Goal: Check status: Check status

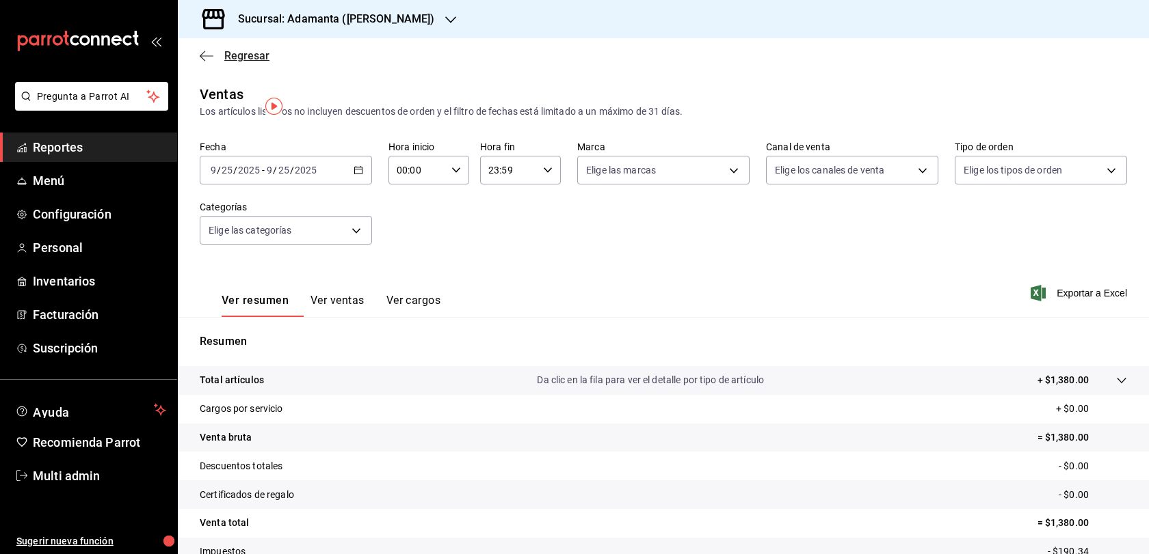
click at [258, 62] on span "Regresar" at bounding box center [246, 55] width 45 height 13
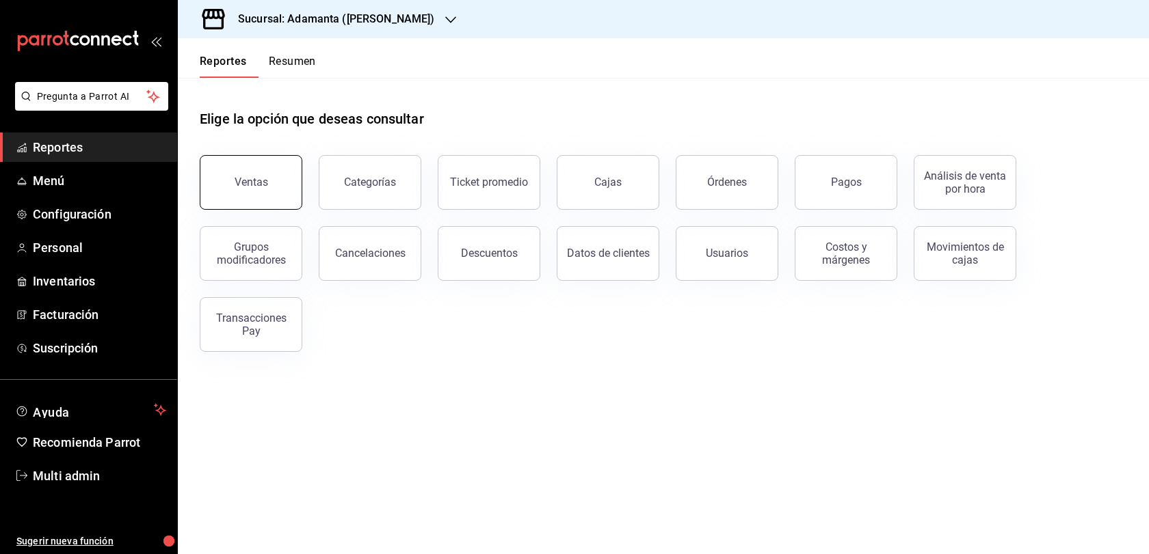
click at [293, 196] on button "Ventas" at bounding box center [251, 182] width 103 height 55
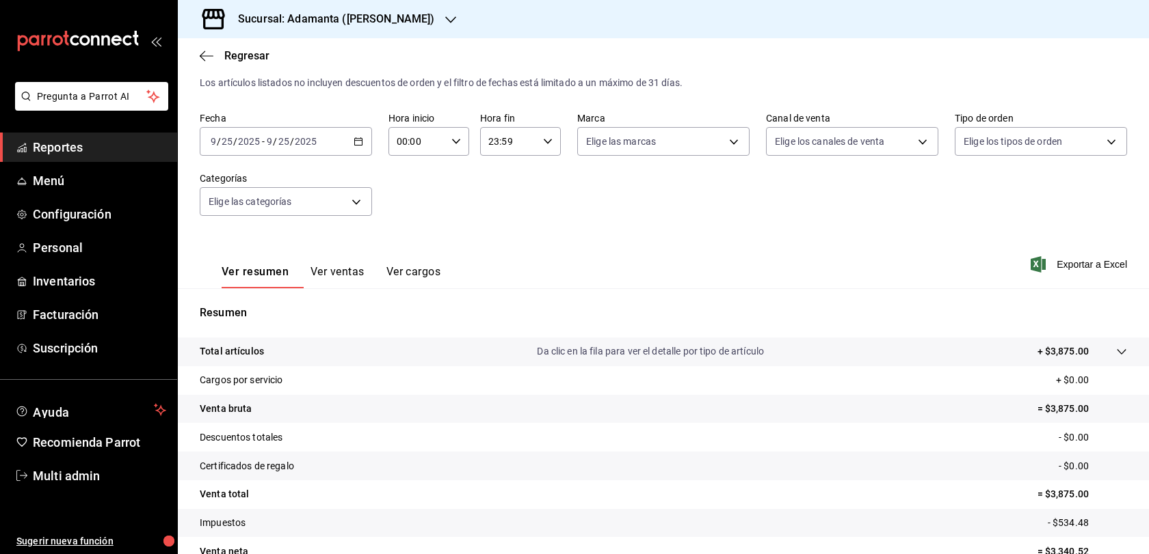
scroll to position [92, 0]
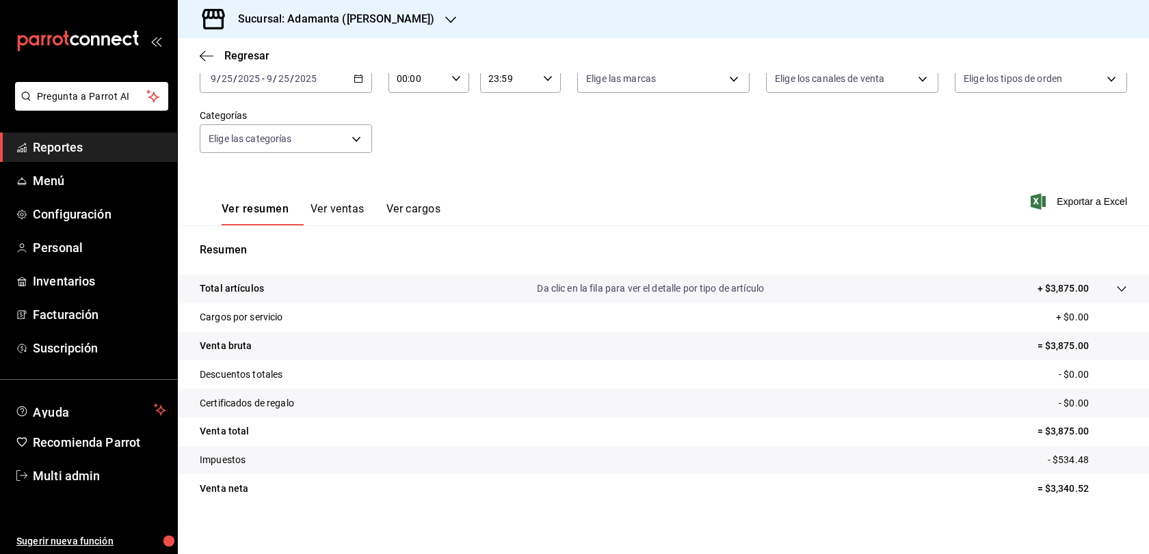
click at [364, 226] on button "Ver ventas" at bounding box center [337, 213] width 54 height 23
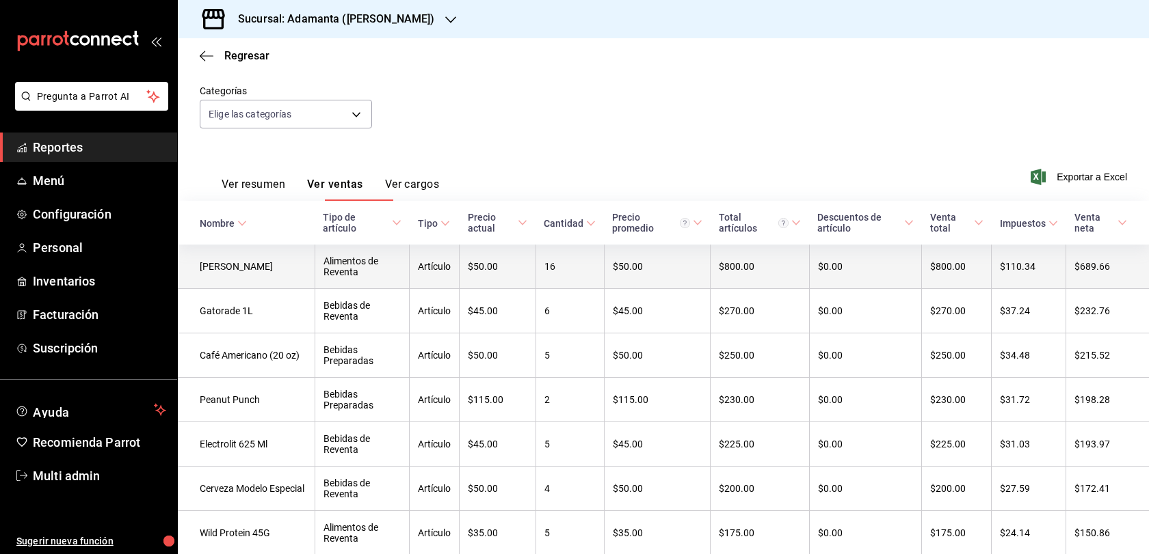
scroll to position [16, 0]
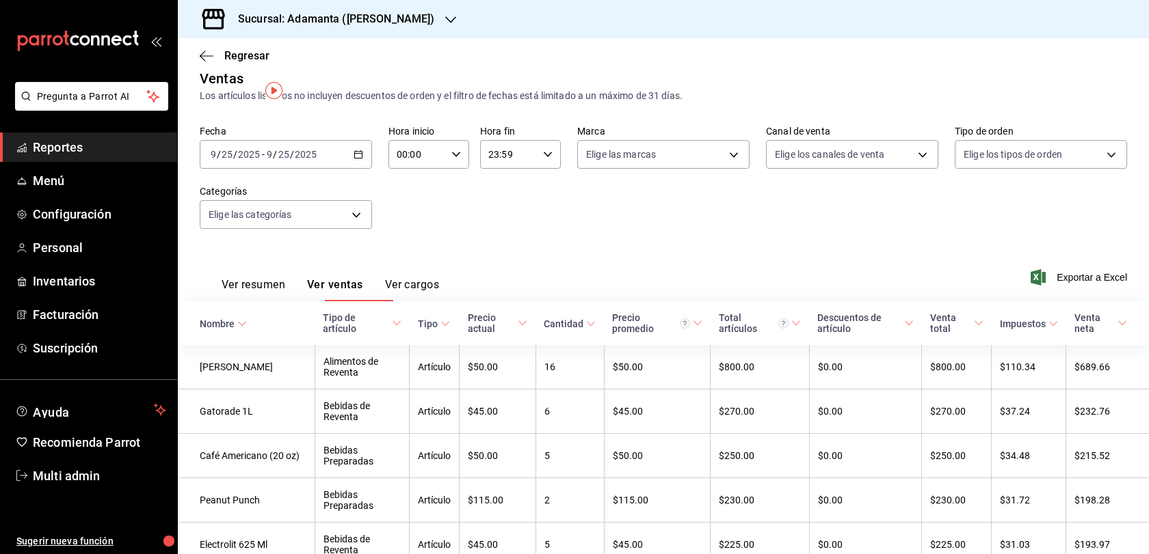
click at [285, 301] on button "Ver resumen" at bounding box center [254, 289] width 64 height 23
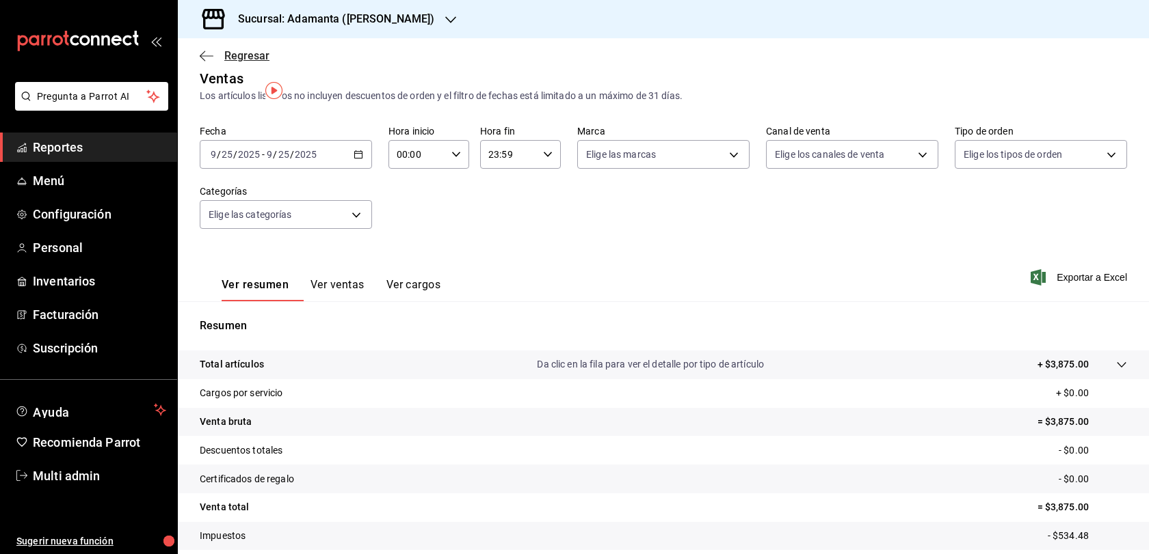
click at [252, 62] on span "Regresar" at bounding box center [246, 55] width 45 height 13
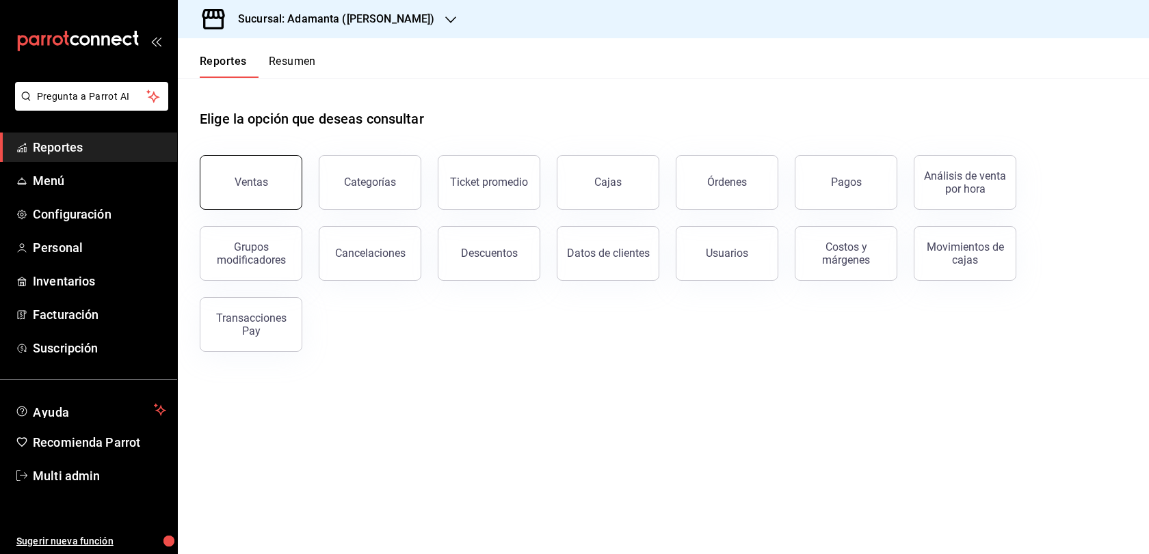
click at [256, 210] on button "Ventas" at bounding box center [251, 182] width 103 height 55
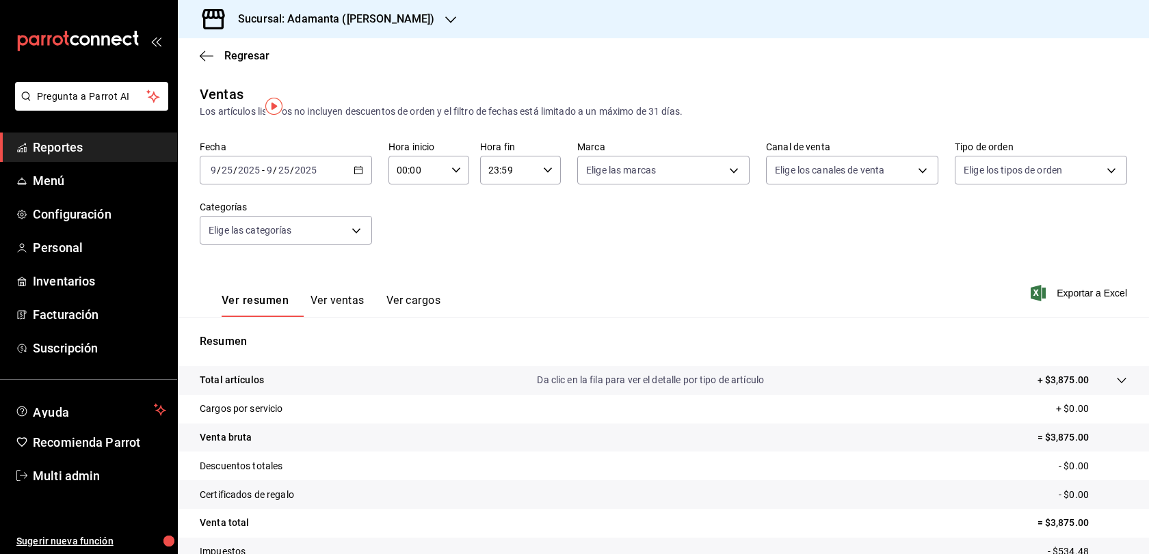
click at [356, 167] on \(Stroke\) "button" at bounding box center [356, 166] width 1 height 1
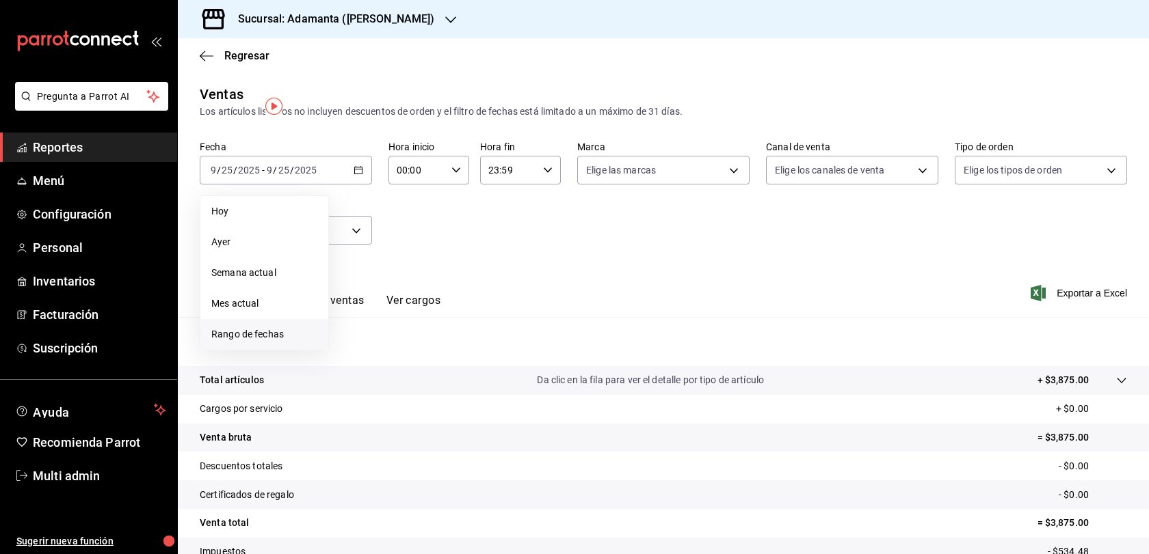
click at [272, 342] on span "Rango de fechas" at bounding box center [264, 334] width 106 height 14
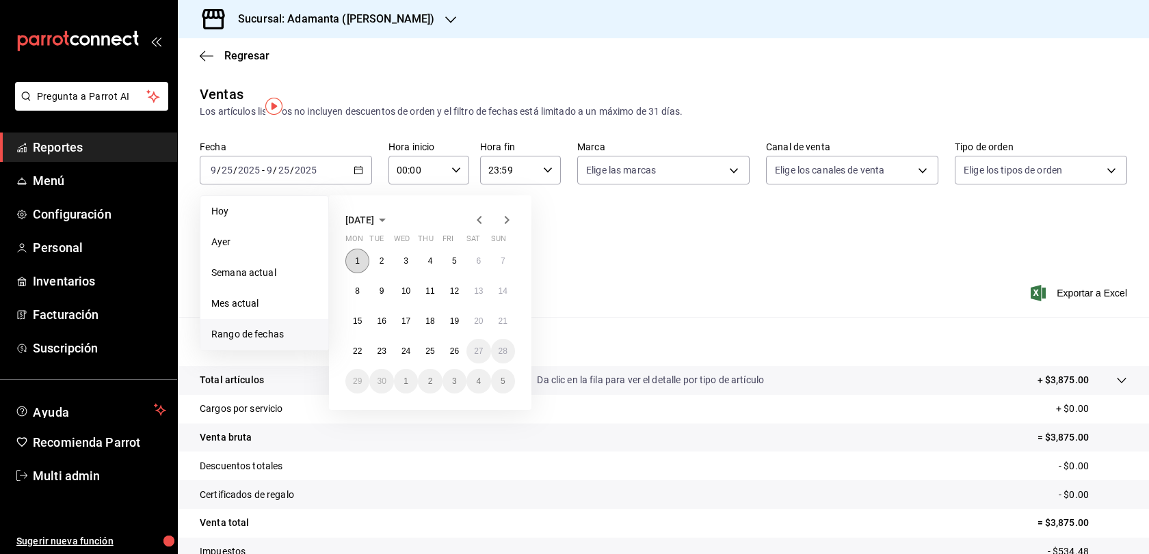
click at [358, 273] on button "1" at bounding box center [357, 261] width 24 height 25
click at [458, 356] on abbr "26" at bounding box center [454, 352] width 9 height 10
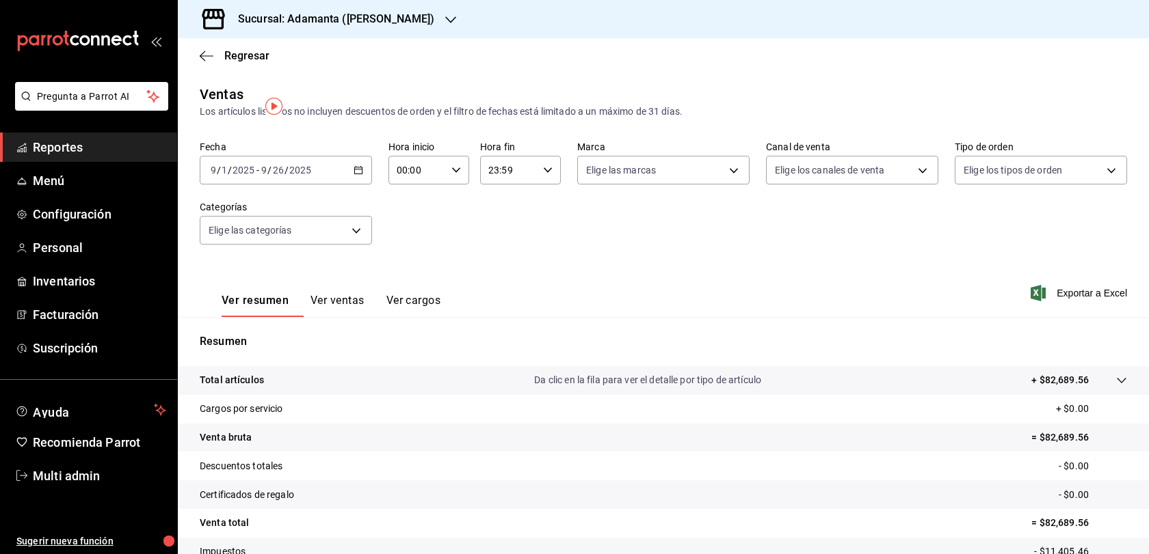
click at [364, 317] on button "Ver ventas" at bounding box center [337, 305] width 54 height 23
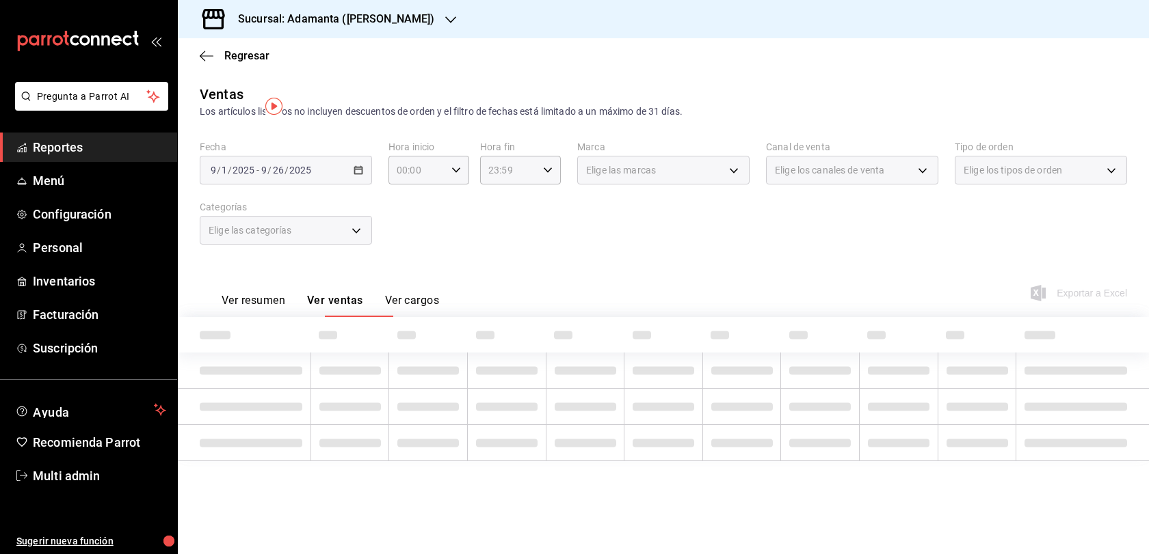
click at [285, 317] on button "Ver resumen" at bounding box center [254, 305] width 64 height 23
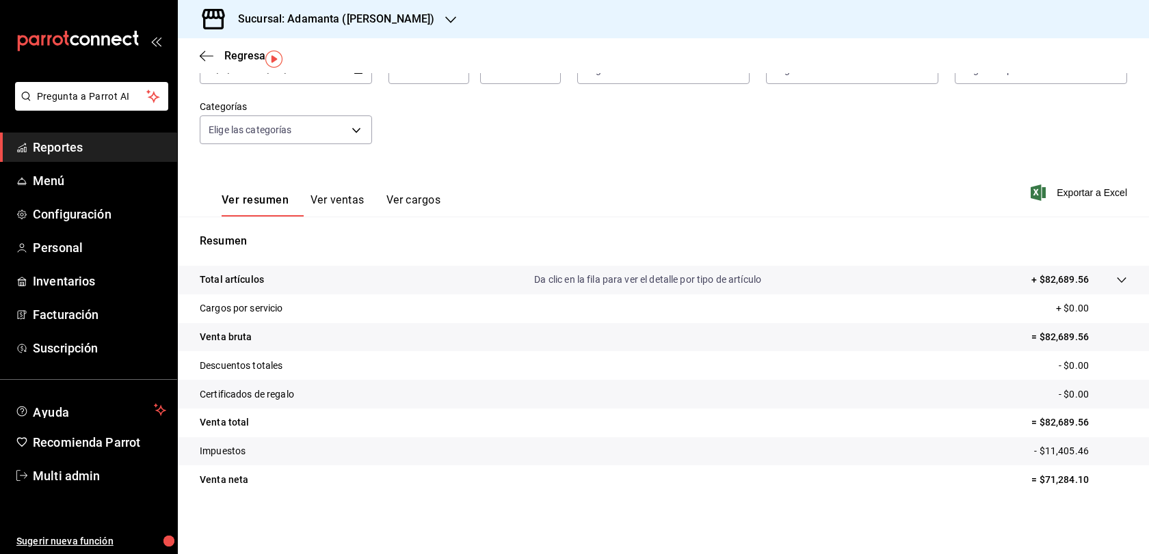
scroll to position [146, 0]
